Goal: Check status

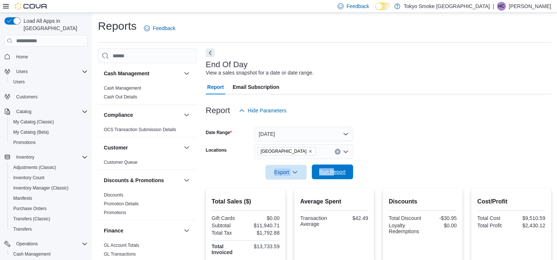
click at [338, 172] on span "Run Report" at bounding box center [332, 172] width 26 height 7
click at [330, 169] on span "Run Report" at bounding box center [332, 172] width 32 height 15
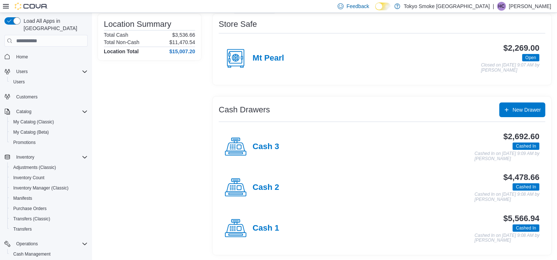
scroll to position [69, 0]
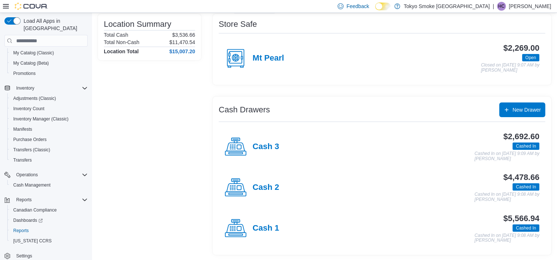
click at [254, 225] on h4 "Cash 1" at bounding box center [265, 229] width 26 height 10
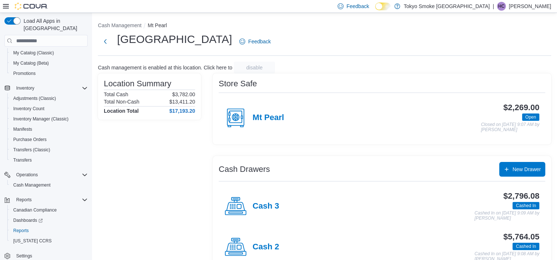
click at [253, 241] on div "Cash 2" at bounding box center [251, 248] width 54 height 22
